Goal: Check status

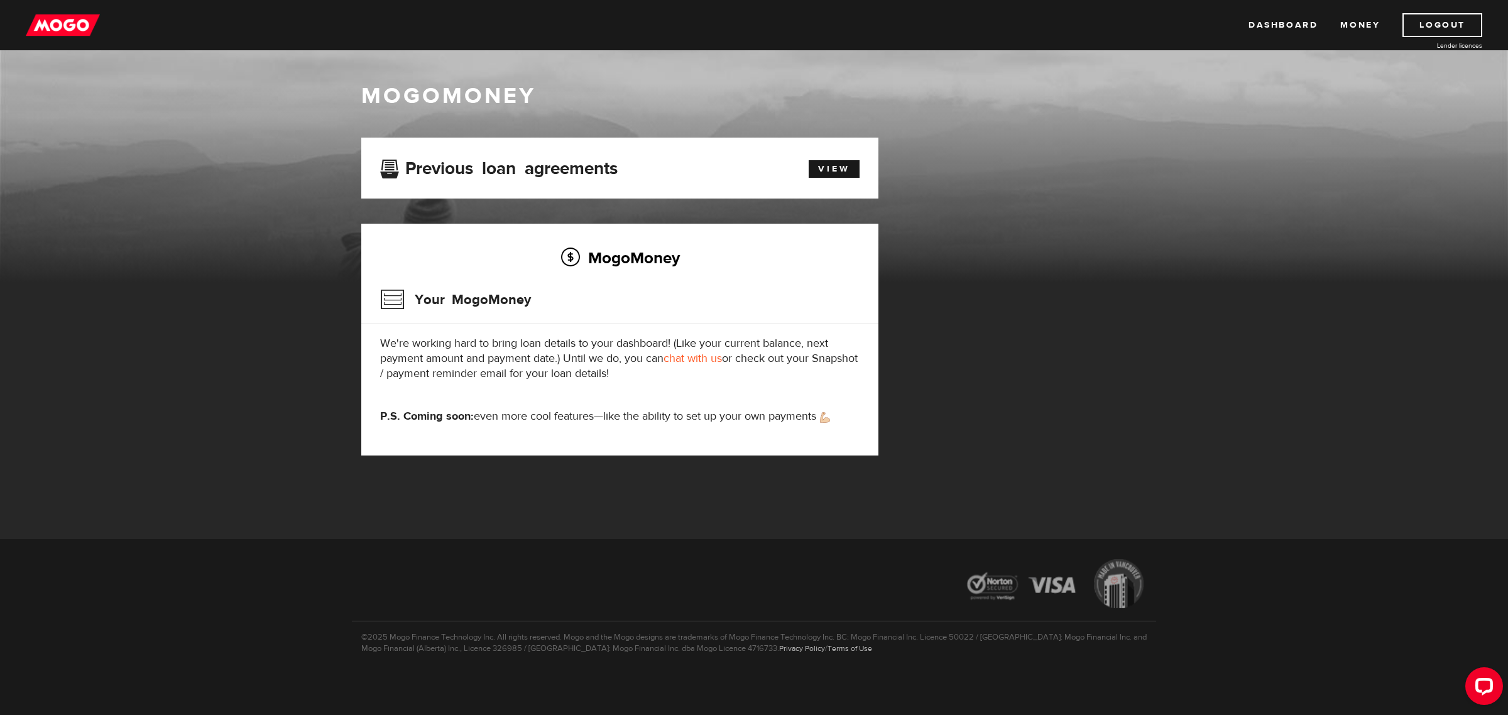
click at [608, 336] on p "We're working hard to bring loan details to your dashboard! (Like your current …" at bounding box center [620, 358] width 480 height 45
click at [504, 296] on h3 "Your MogoMoney" at bounding box center [455, 299] width 151 height 33
click at [382, 300] on h3 "Your MogoMoney" at bounding box center [455, 299] width 151 height 33
click at [847, 168] on link "View" at bounding box center [834, 169] width 51 height 18
click at [55, 17] on img at bounding box center [63, 25] width 74 height 24
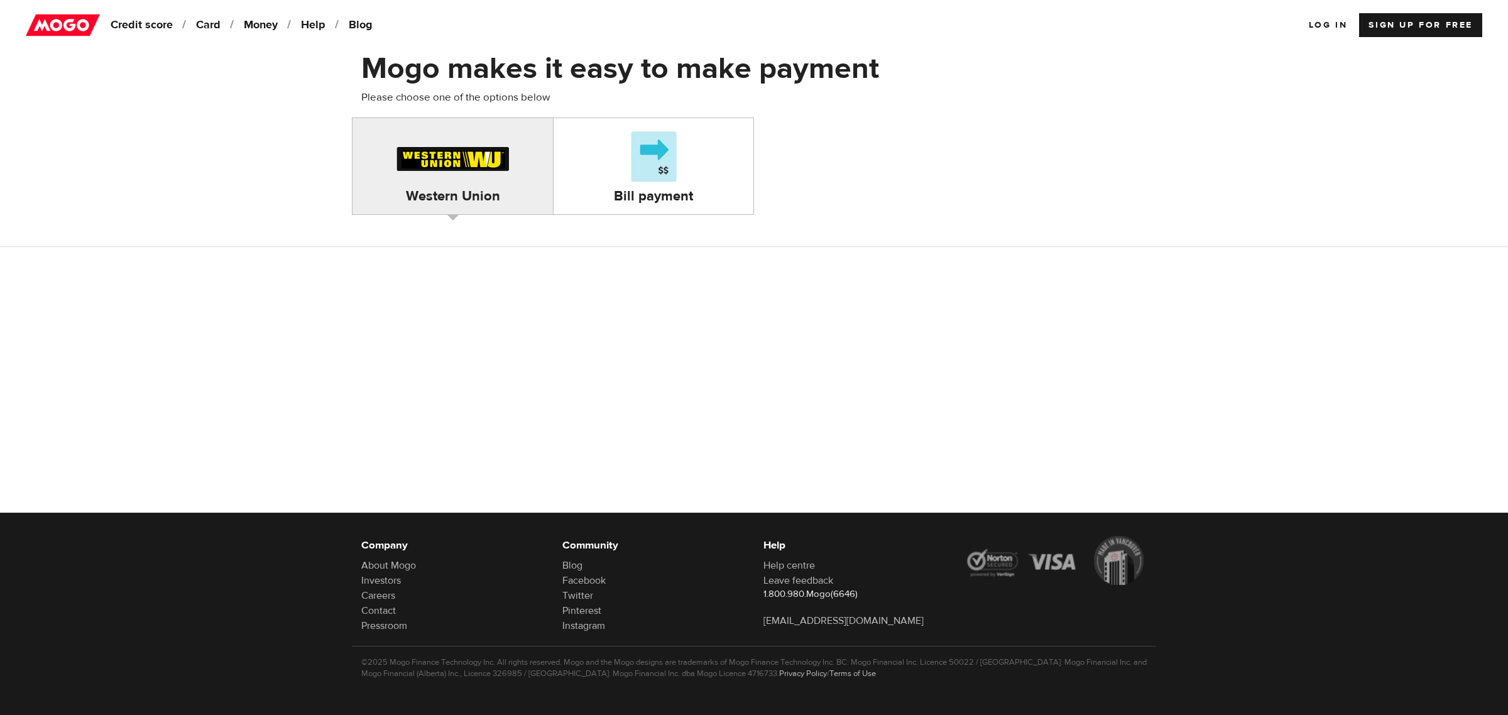
click at [668, 167] on div at bounding box center [653, 158] width 55 height 60
